Goal: Go to known website: Go to known website

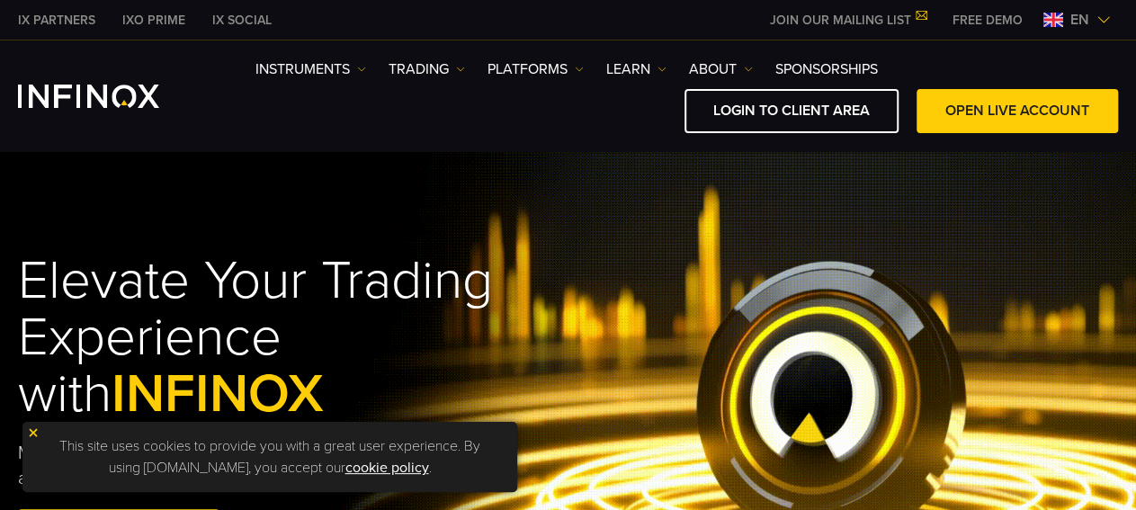
click at [1100, 12] on div "en" at bounding box center [1077, 20] width 82 height 22
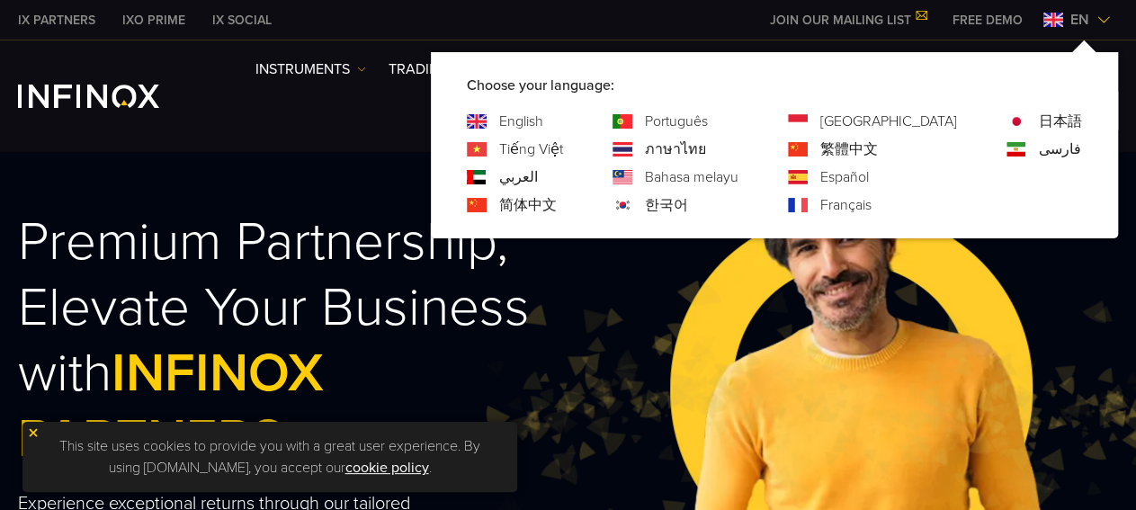
click at [869, 176] on link "Español" at bounding box center [844, 177] width 49 height 22
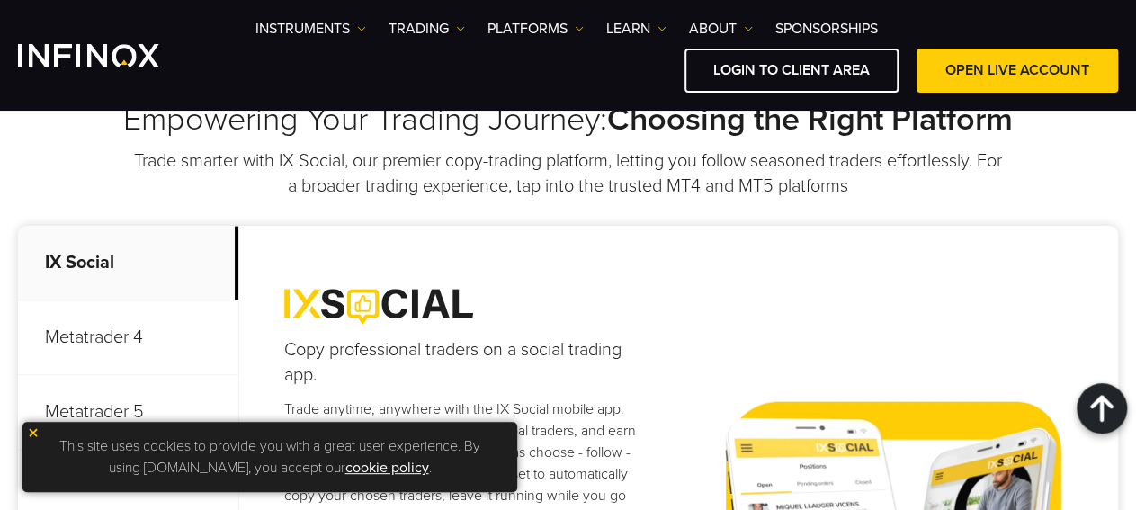
scroll to position [655, 0]
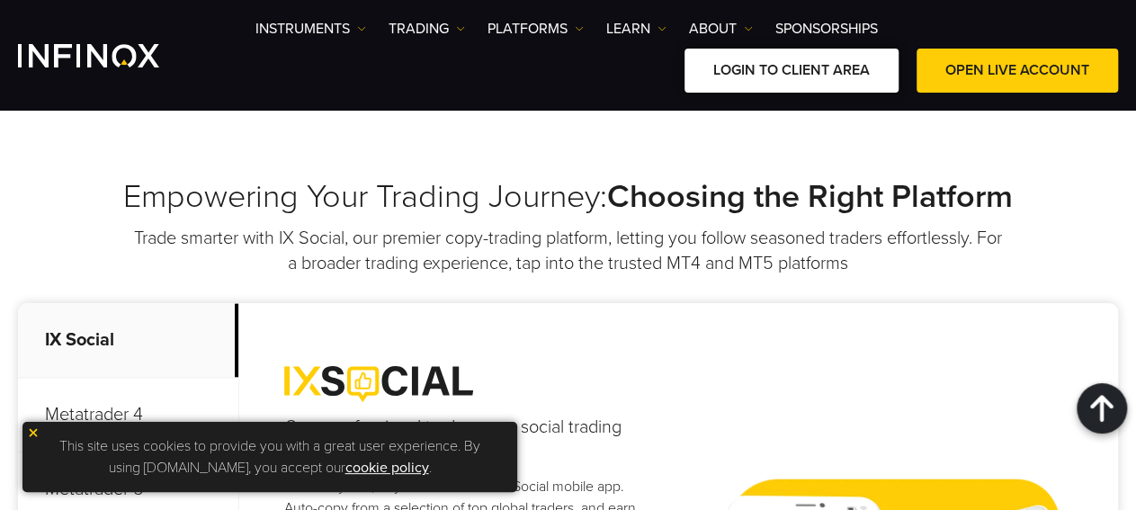
click at [831, 76] on link "LOGIN TO CLIENT AREA" at bounding box center [791, 71] width 214 height 44
